Goal: Information Seeking & Learning: Compare options

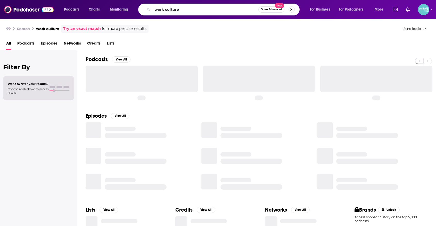
click at [226, 11] on input "work culture" at bounding box center [205, 9] width 106 height 8
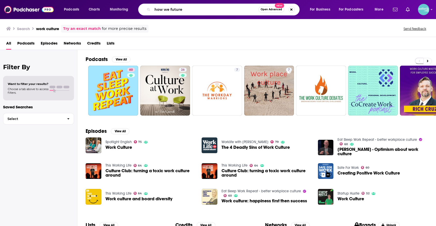
type input "how we future"
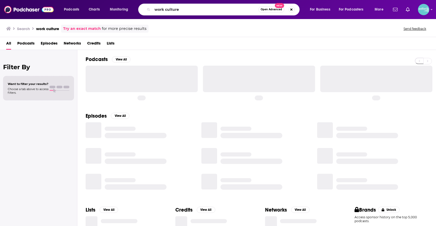
click at [202, 12] on input "work culture" at bounding box center [205, 9] width 106 height 8
type input "The RADIO ECOSHOCK Show"
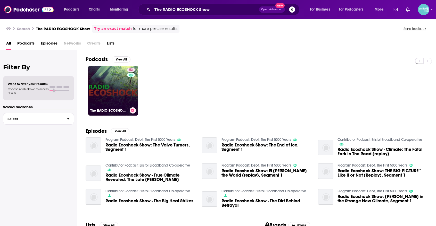
click at [107, 83] on link "53 The RADIO ECOSHOCK Show" at bounding box center [113, 91] width 50 height 50
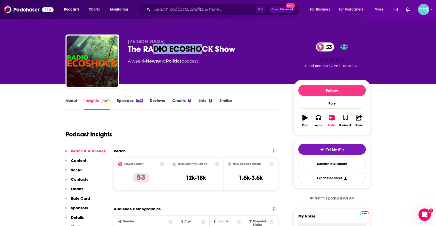
click at [153, 54] on div "The RADIO ECOSHOCK Show 53" at bounding box center [206, 49] width 157 height 10
click at [126, 50] on div "Alex Smith The RADIO ECOSHOCK Show 53 A weekly News and Politics podcast 53 Goo…" at bounding box center [217, 63] width 305 height 56
drag, startPoint x: 130, startPoint y: 50, endPoint x: 255, endPoint y: 49, distance: 124.9
click at [255, 49] on div "The RADIO ECOSHOCK Show 53" at bounding box center [206, 49] width 157 height 10
click at [241, 49] on div "The RADIO ECOSHOCK Show 53" at bounding box center [206, 49] width 157 height 10
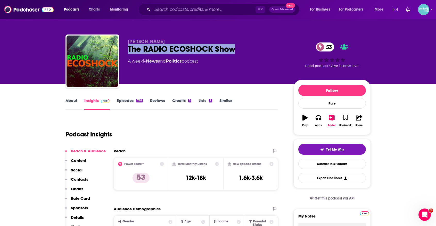
drag, startPoint x: 237, startPoint y: 50, endPoint x: 124, endPoint y: 49, distance: 112.3
click at [124, 49] on div "Alex Smith The RADIO ECOSHOCK Show 53 A weekly News and Politics podcast 53 Goo…" at bounding box center [217, 63] width 305 height 56
copy h2 "The RADIO ECOSHOCK Show"
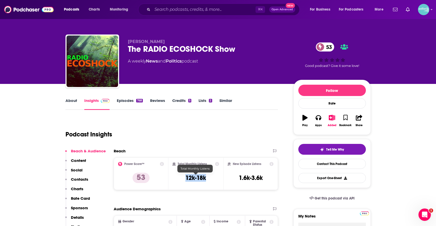
drag, startPoint x: 201, startPoint y: 178, endPoint x: 181, endPoint y: 179, distance: 19.6
click at [181, 179] on div "Total Monthly Listens 12k-18k" at bounding box center [195, 174] width 47 height 24
copy h3 "12k-18k"
click at [73, 100] on link "About" at bounding box center [71, 104] width 12 height 12
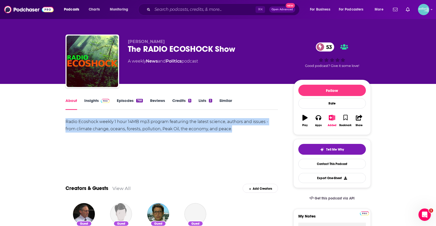
drag, startPoint x: 239, startPoint y: 129, endPoint x: 61, endPoint y: 121, distance: 177.7
copy div "Radio Ecoshock weekly 1 hour 14MB mp3 program featuring the latest science, aut…"
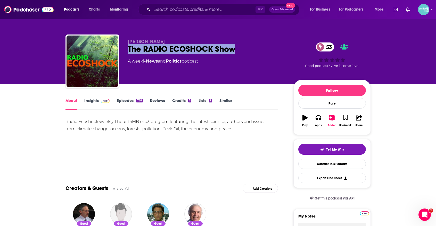
drag, startPoint x: 246, startPoint y: 47, endPoint x: 127, endPoint y: 54, distance: 119.0
click at [127, 54] on div "Alex Smith The RADIO ECOSHOCK Show 53 A weekly News and Politics podcast 53 Goo…" at bounding box center [217, 63] width 305 height 56
copy h1 "The RADIO ECOSHOCK Show"
click at [89, 101] on link "Insights" at bounding box center [97, 104] width 26 height 12
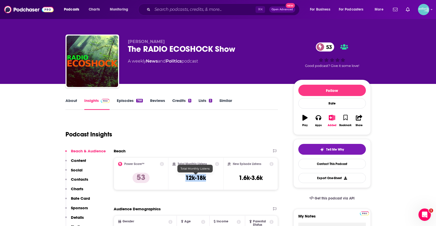
drag, startPoint x: 202, startPoint y: 178, endPoint x: 180, endPoint y: 177, distance: 21.9
click at [180, 177] on div "Total Monthly Listens 12k-18k" at bounding box center [195, 174] width 47 height 24
copy h3 "12k-18k"
click at [214, 181] on div "Total Monthly Listens 12k-18k" at bounding box center [195, 174] width 47 height 24
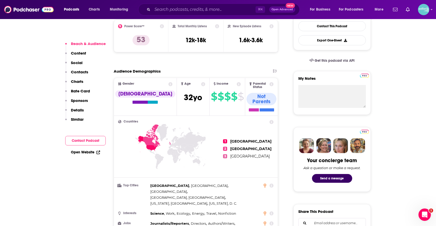
scroll to position [150, 0]
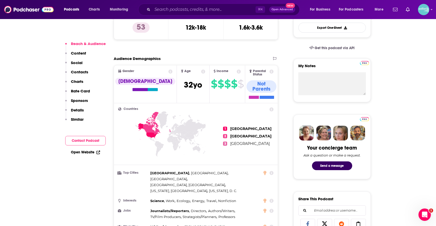
click at [85, 152] on link "Open Website" at bounding box center [85, 152] width 29 height 4
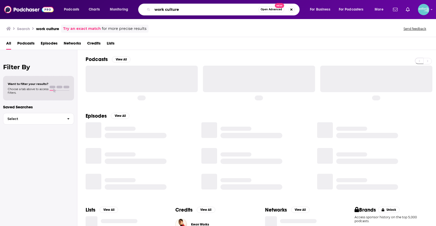
click at [178, 11] on input "work culture" at bounding box center [205, 9] width 106 height 8
paste input "Disrupt Disruption"
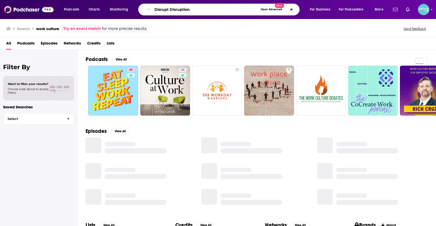
type input "Disrupt Disruption"
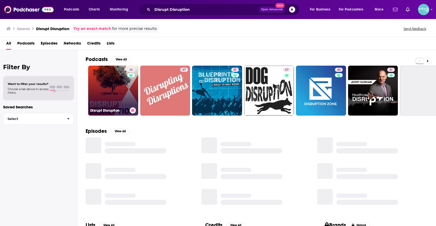
click at [107, 87] on link "26 Disrupt Disruption" at bounding box center [113, 91] width 50 height 50
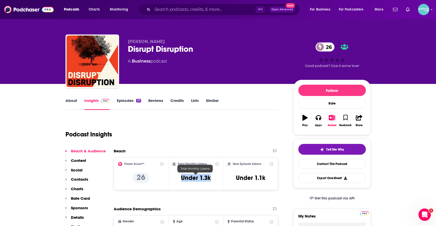
drag, startPoint x: 210, startPoint y: 177, endPoint x: 178, endPoint y: 178, distance: 32.7
click at [178, 178] on div "Total Monthly Listens Under 1.3k" at bounding box center [195, 174] width 47 height 24
copy h3 "Under 1.3k"
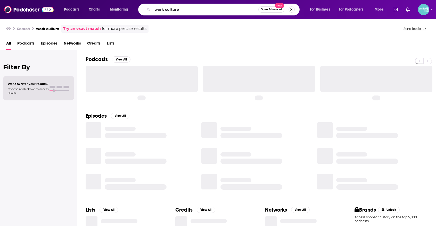
click at [223, 9] on input "work culture" at bounding box center [205, 9] width 106 height 8
type input "The Learning Future Podcast"
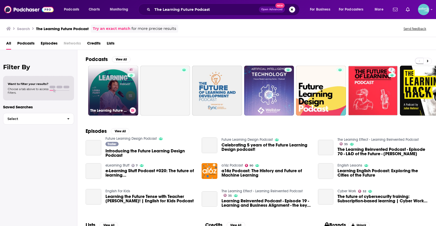
click at [111, 82] on link "41 The Learning Future Podcast with Louka Parry" at bounding box center [113, 91] width 50 height 50
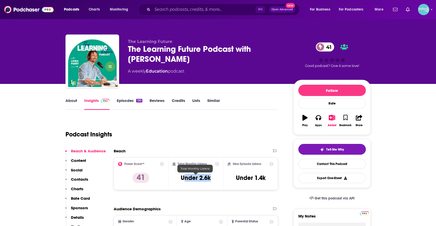
drag, startPoint x: 207, startPoint y: 179, endPoint x: 183, endPoint y: 179, distance: 24.0
click at [183, 179] on div "Total Monthly Listens Under 2.6k" at bounding box center [195, 174] width 47 height 24
drag, startPoint x: 182, startPoint y: 178, endPoint x: 219, endPoint y: 178, distance: 37.4
click at [219, 178] on div "Total Monthly Listens Under 2.6k" at bounding box center [195, 174] width 55 height 32
copy h3 "Under 2.6k"
